Goal: Use online tool/utility: Utilize a website feature to perform a specific function

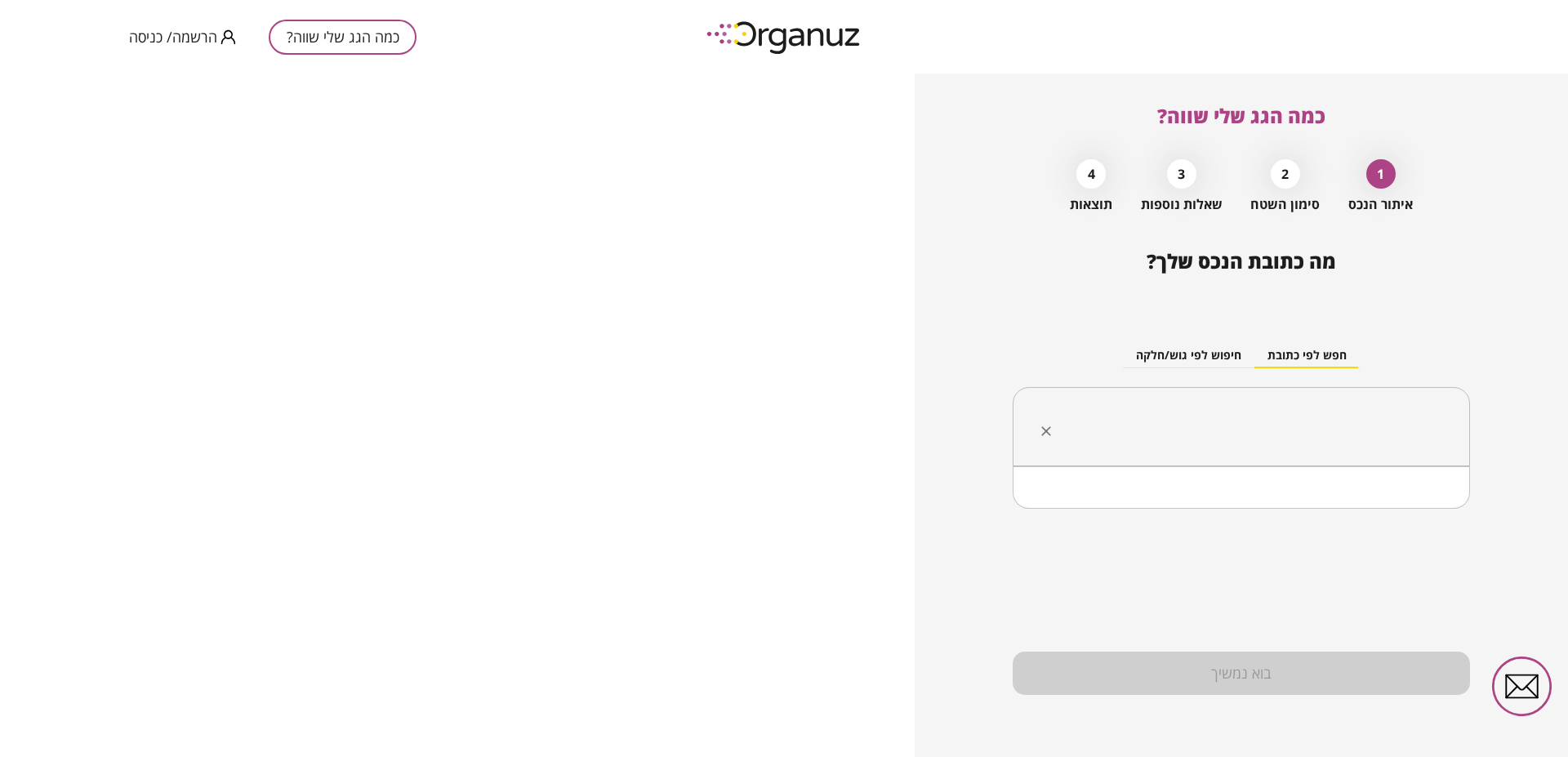
click at [1258, 422] on input "text" at bounding box center [1247, 427] width 406 height 41
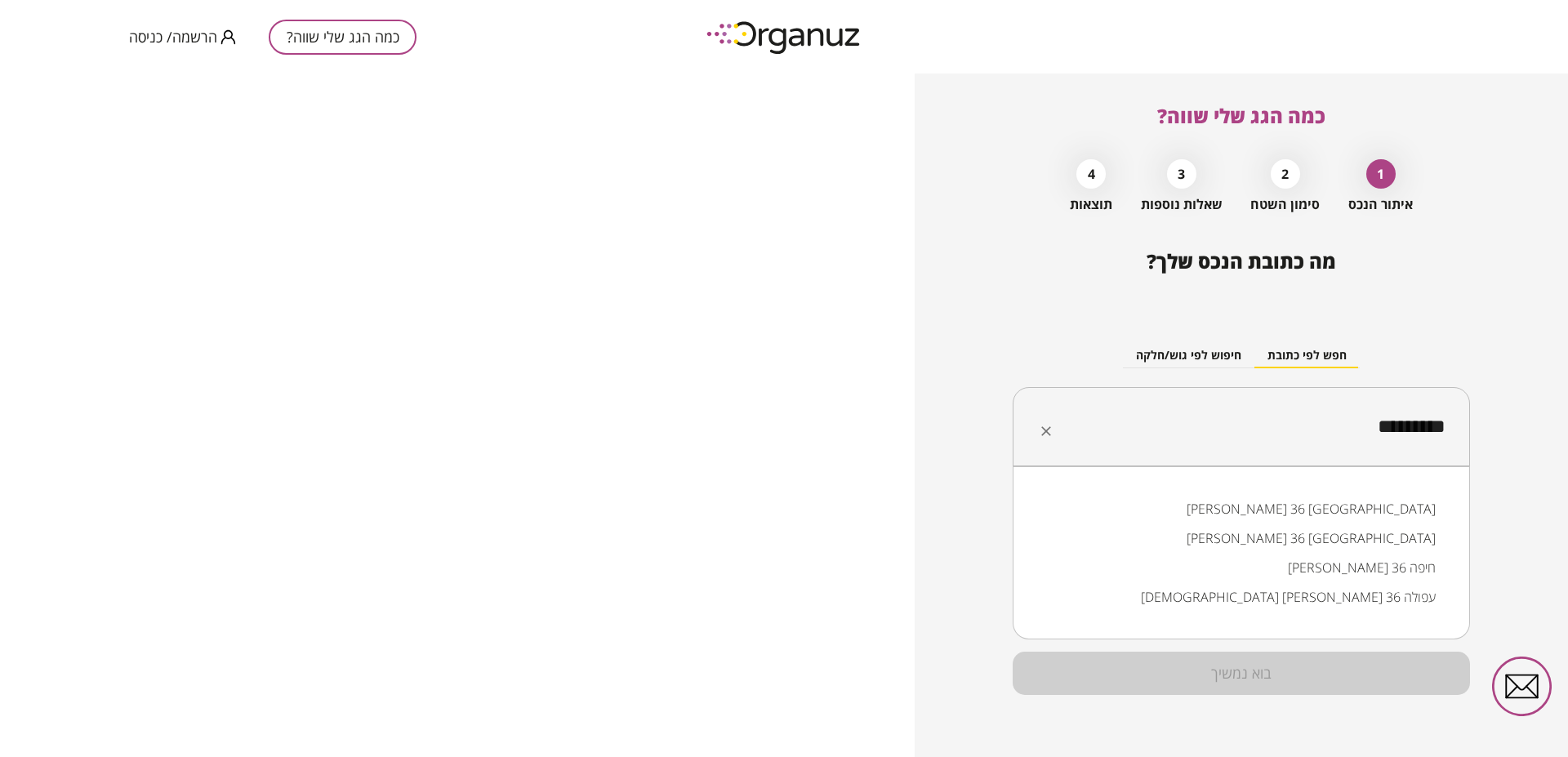
click at [1371, 513] on li "[PERSON_NAME] 36 [GEOGRAPHIC_DATA]" at bounding box center [1241, 509] width 415 height 29
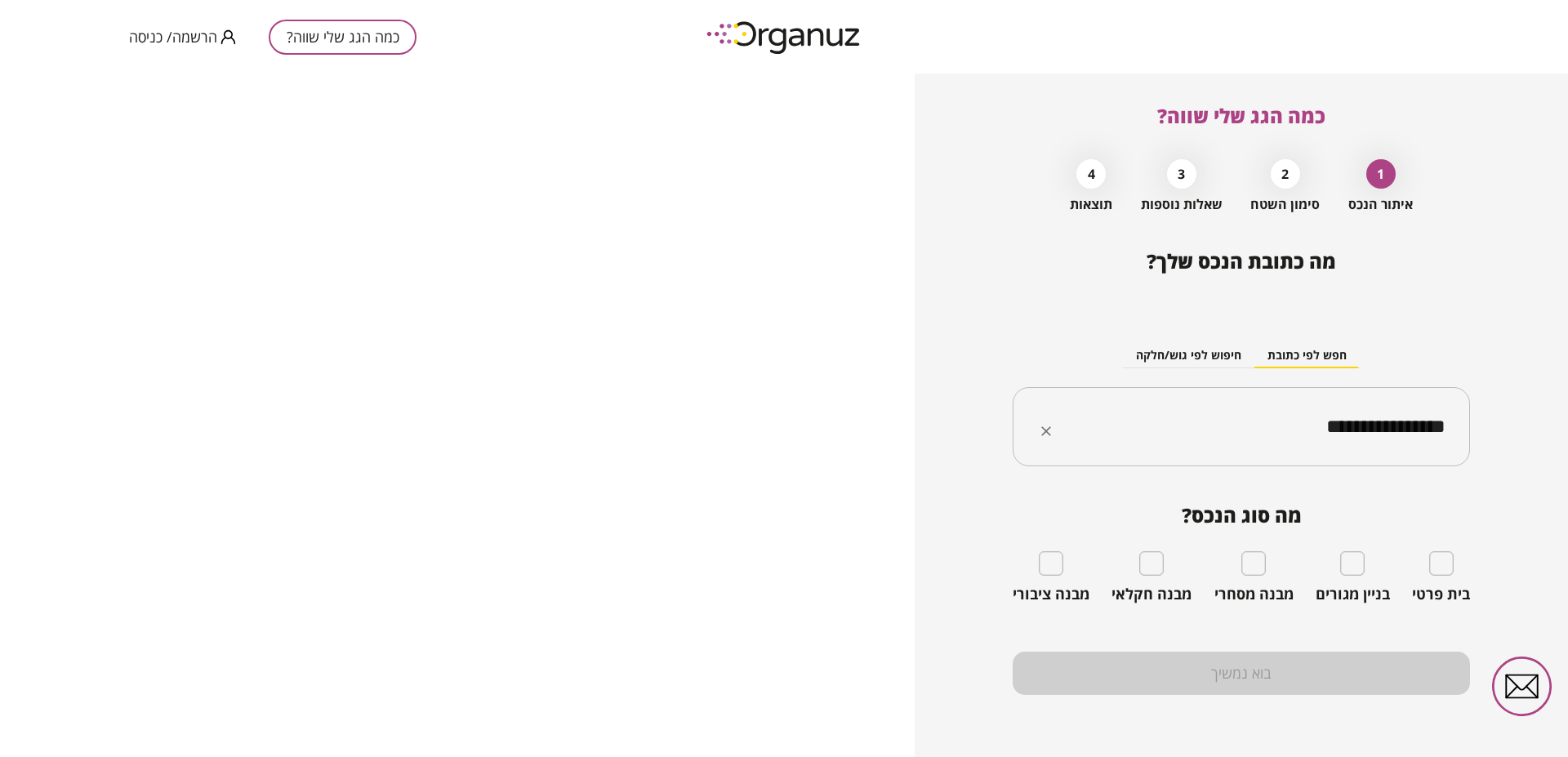
type input "**********"
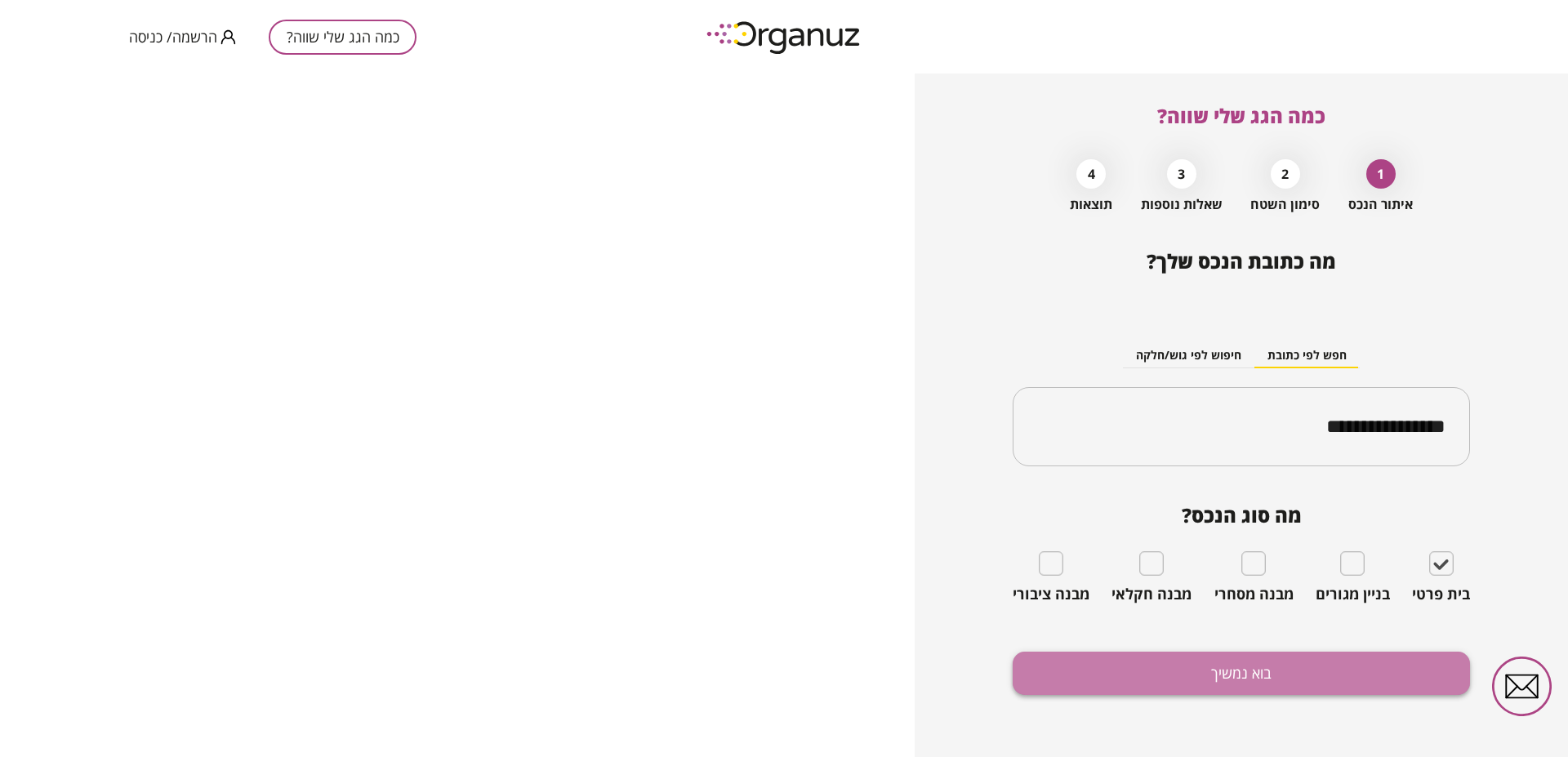
click at [1385, 661] on button "בוא נמשיך" at bounding box center [1241, 674] width 457 height 43
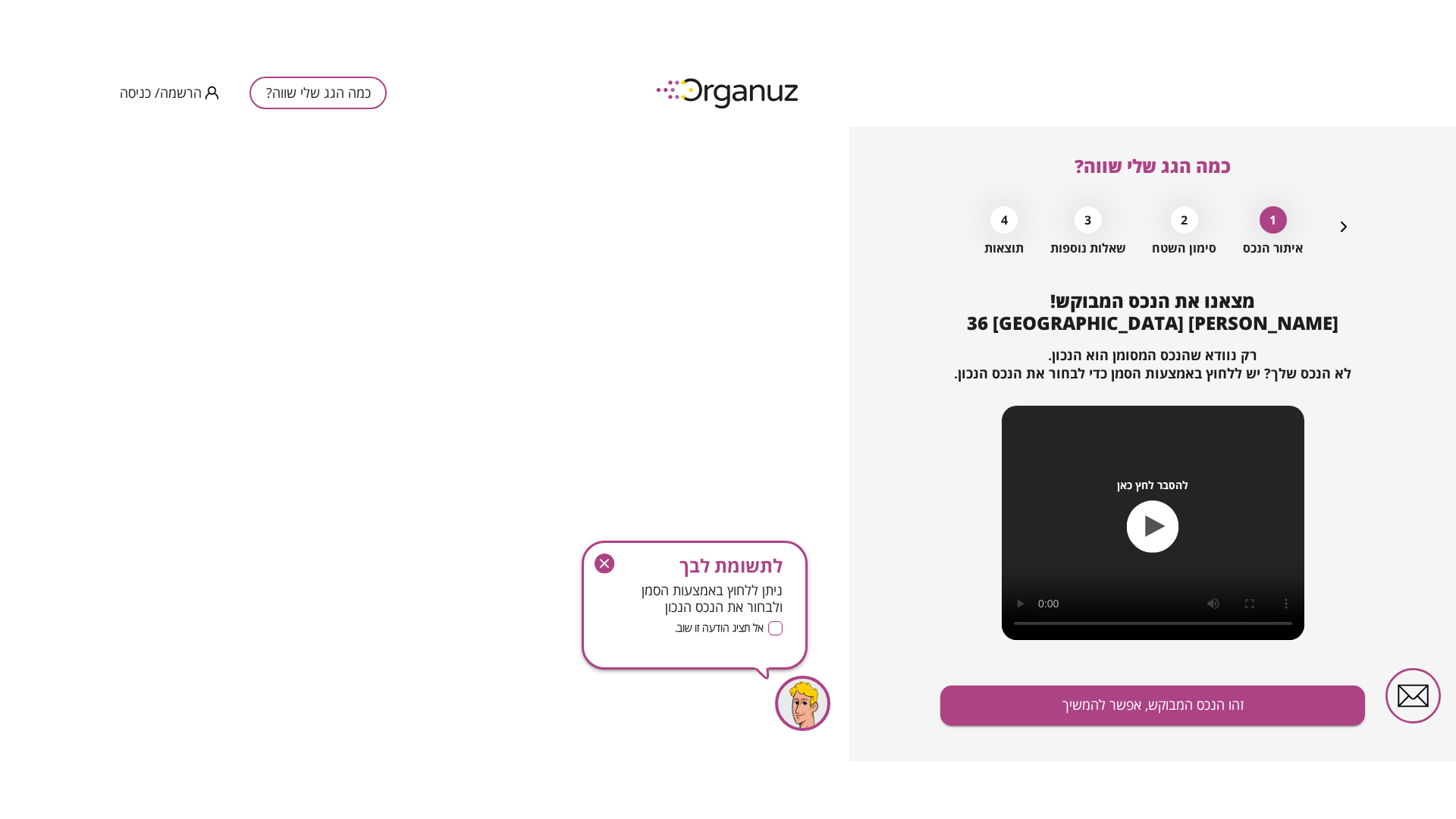
scroll to position [22, 0]
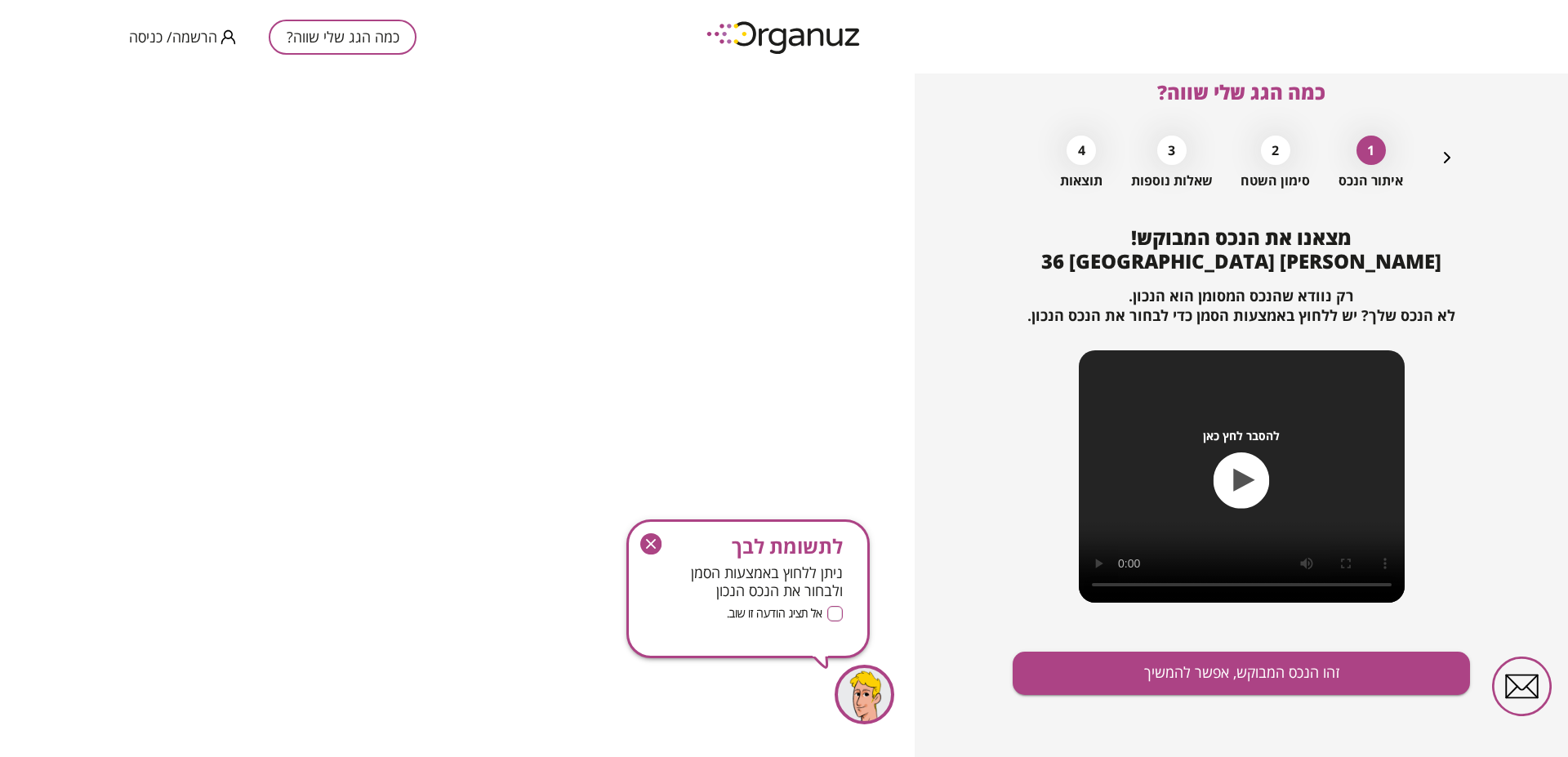
click at [1231, 482] on icon "button" at bounding box center [1242, 481] width 57 height 57
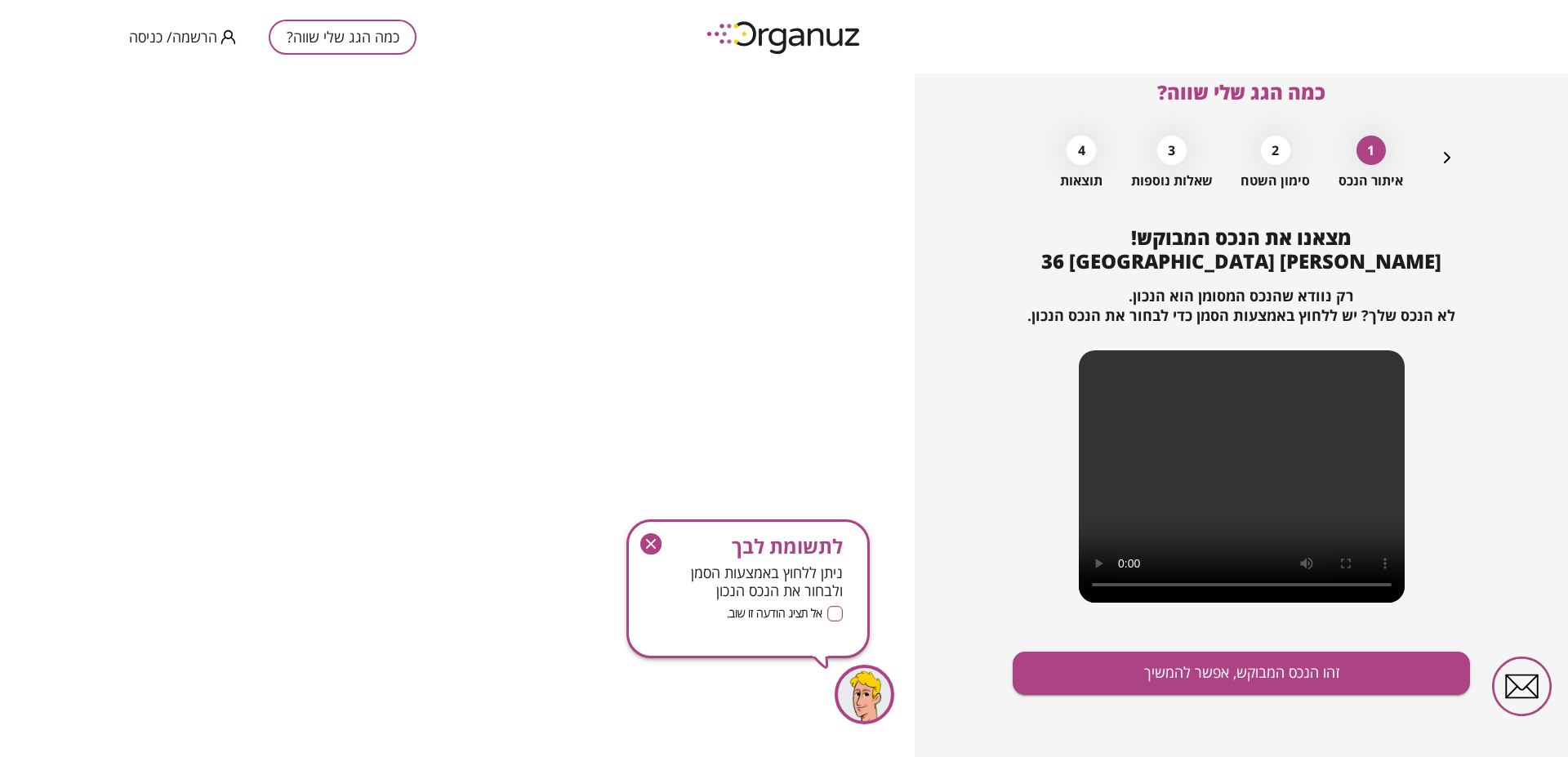
scroll to position [0, 0]
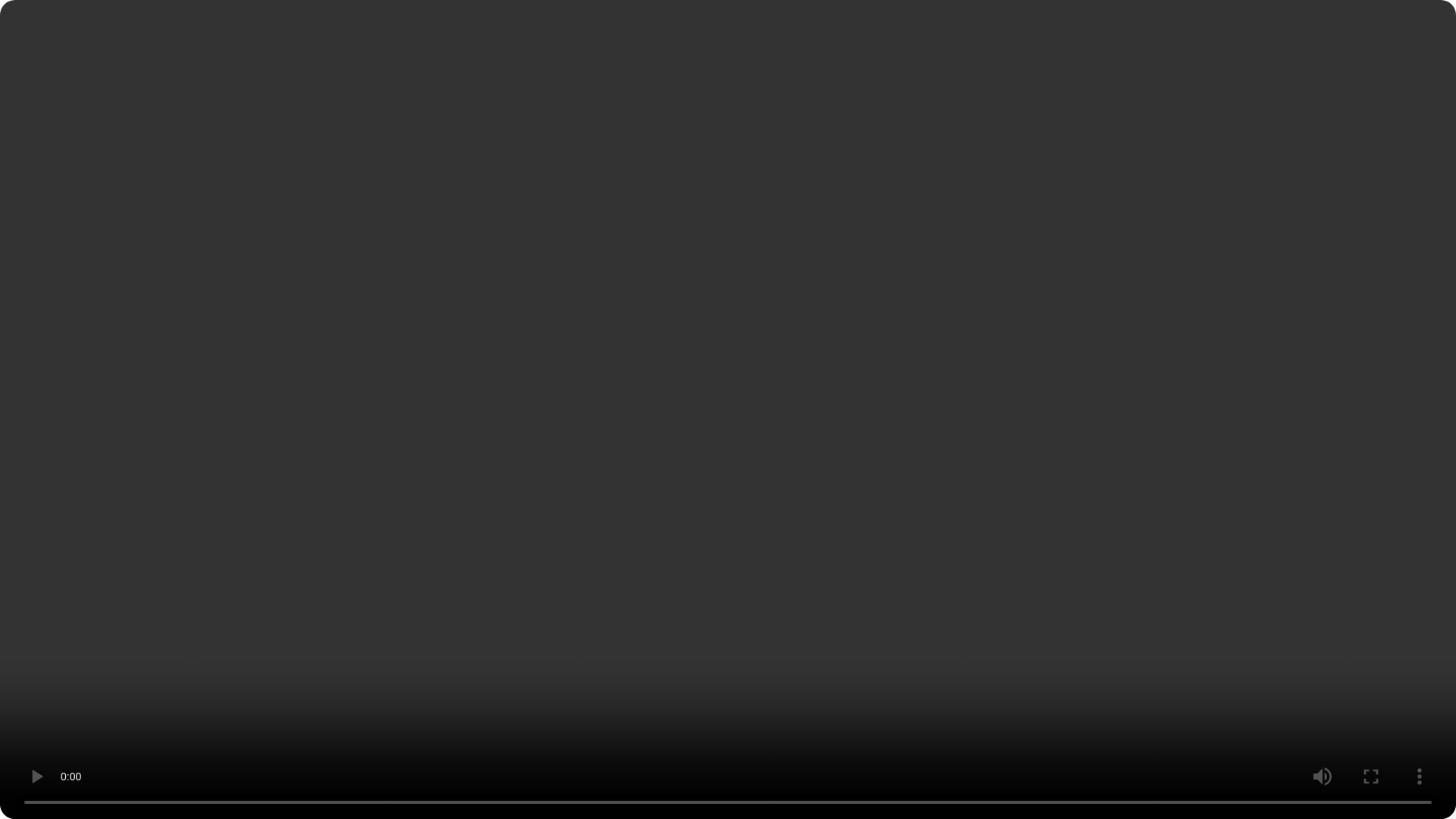
click at [683, 437] on video at bounding box center [728, 409] width 1456 height 819
click at [86, 250] on video at bounding box center [728, 409] width 1456 height 819
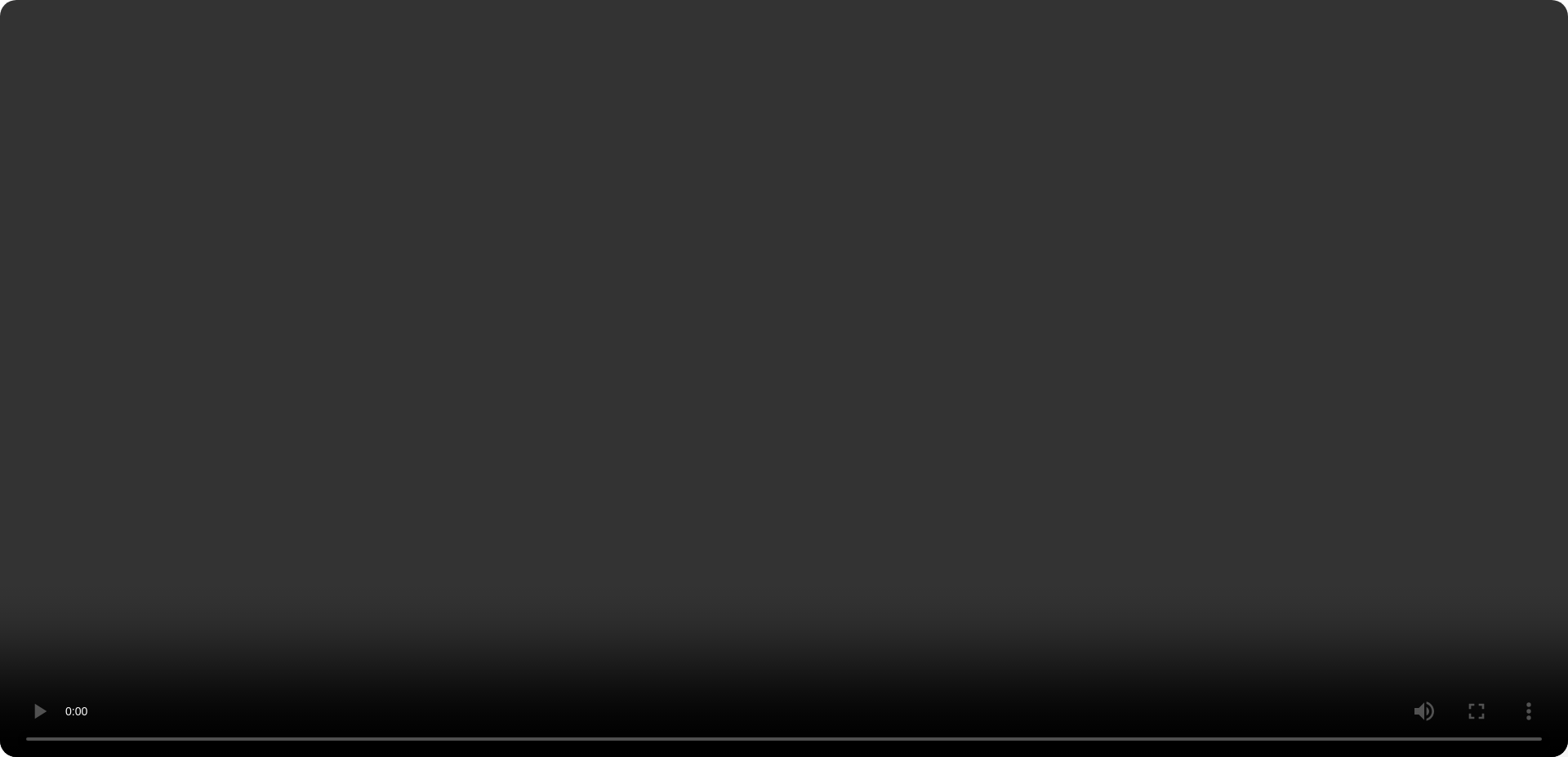
scroll to position [24, 0]
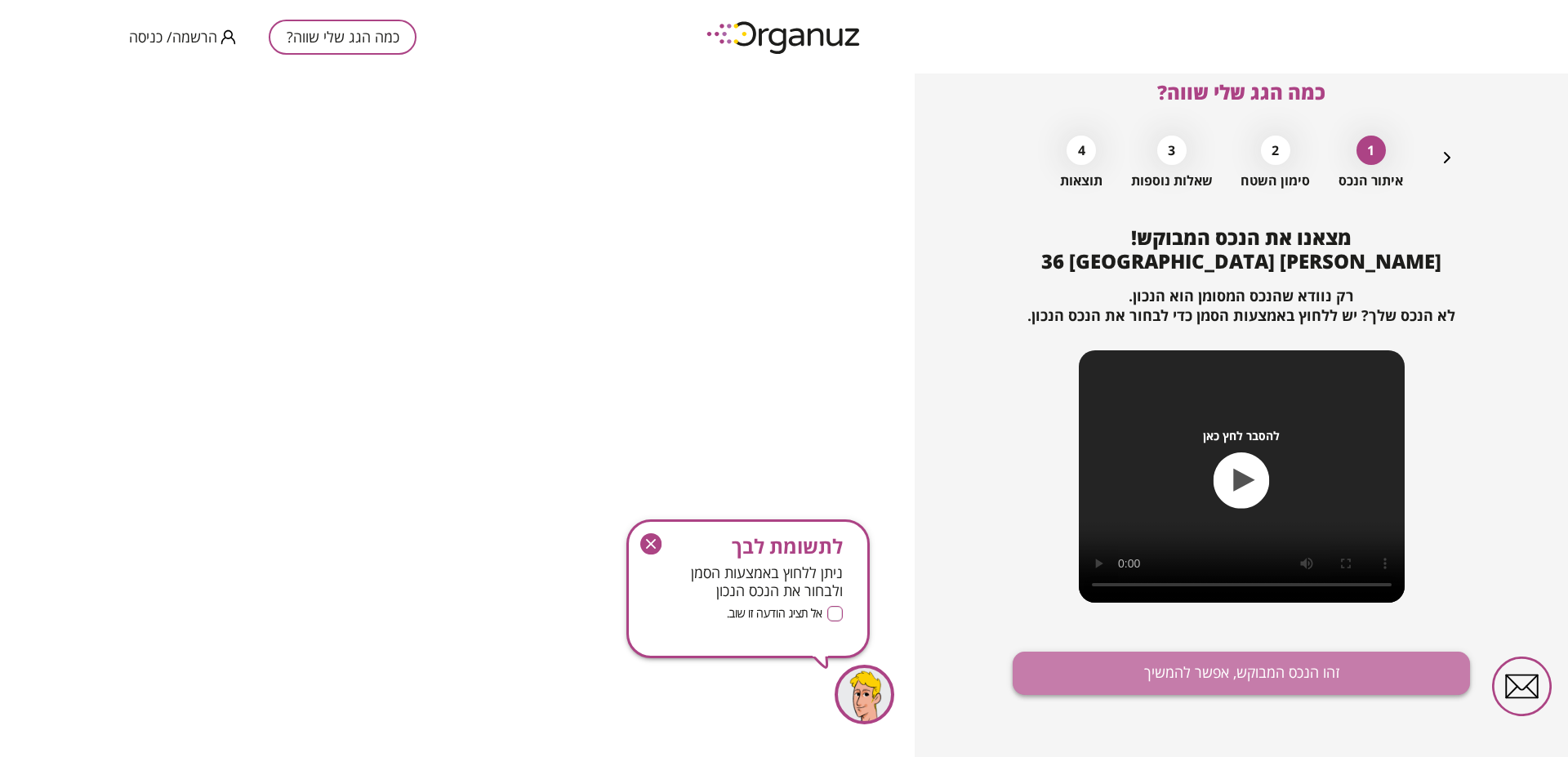
click at [1330, 672] on button "זהו הנכס המבוקש, אפשר להמשיך" at bounding box center [1241, 674] width 457 height 43
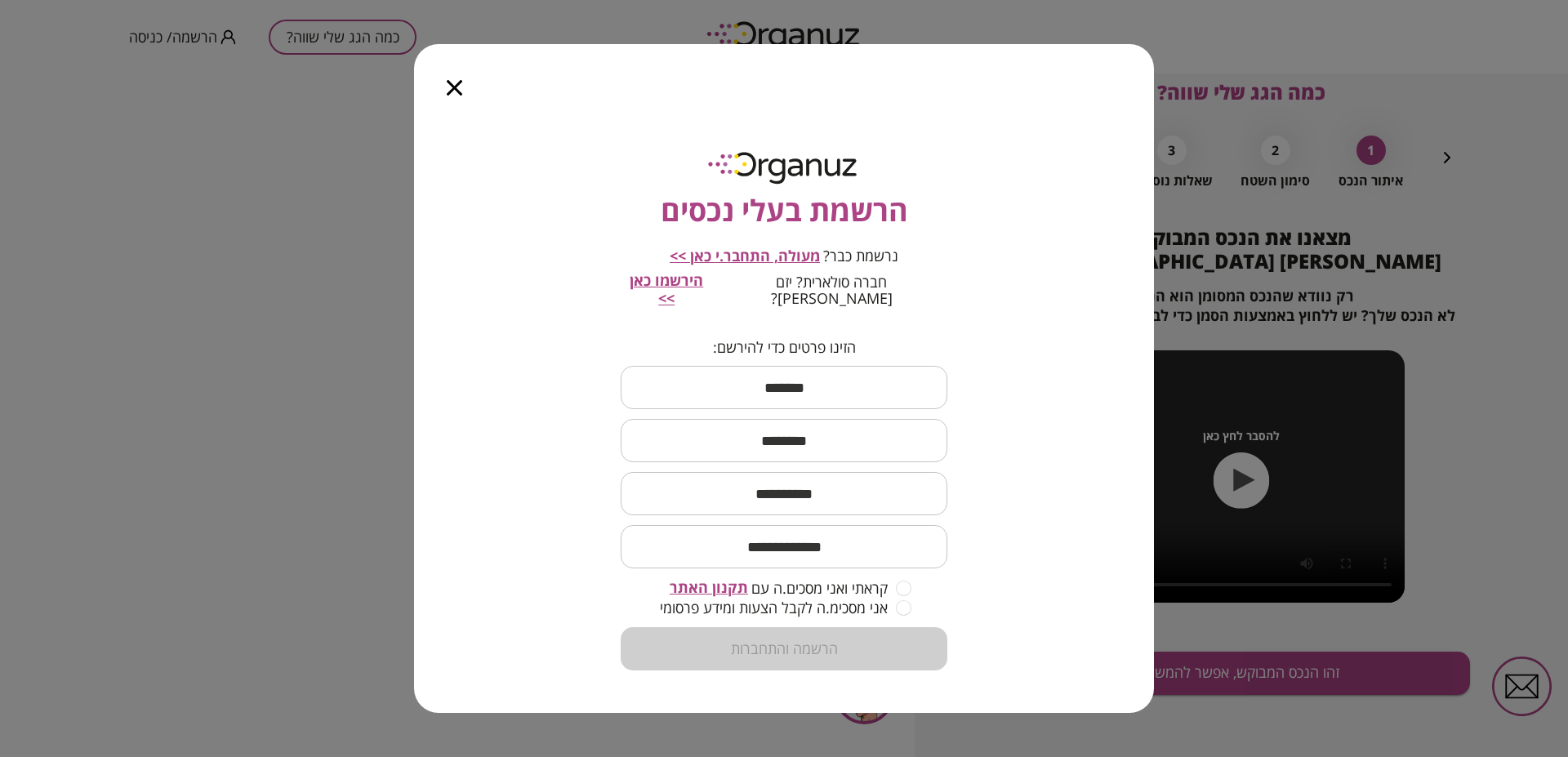
click at [462, 93] on div at bounding box center [454, 78] width 81 height 69
click at [453, 95] on icon "button" at bounding box center [454, 88] width 15 height 15
